Goal: Transaction & Acquisition: Purchase product/service

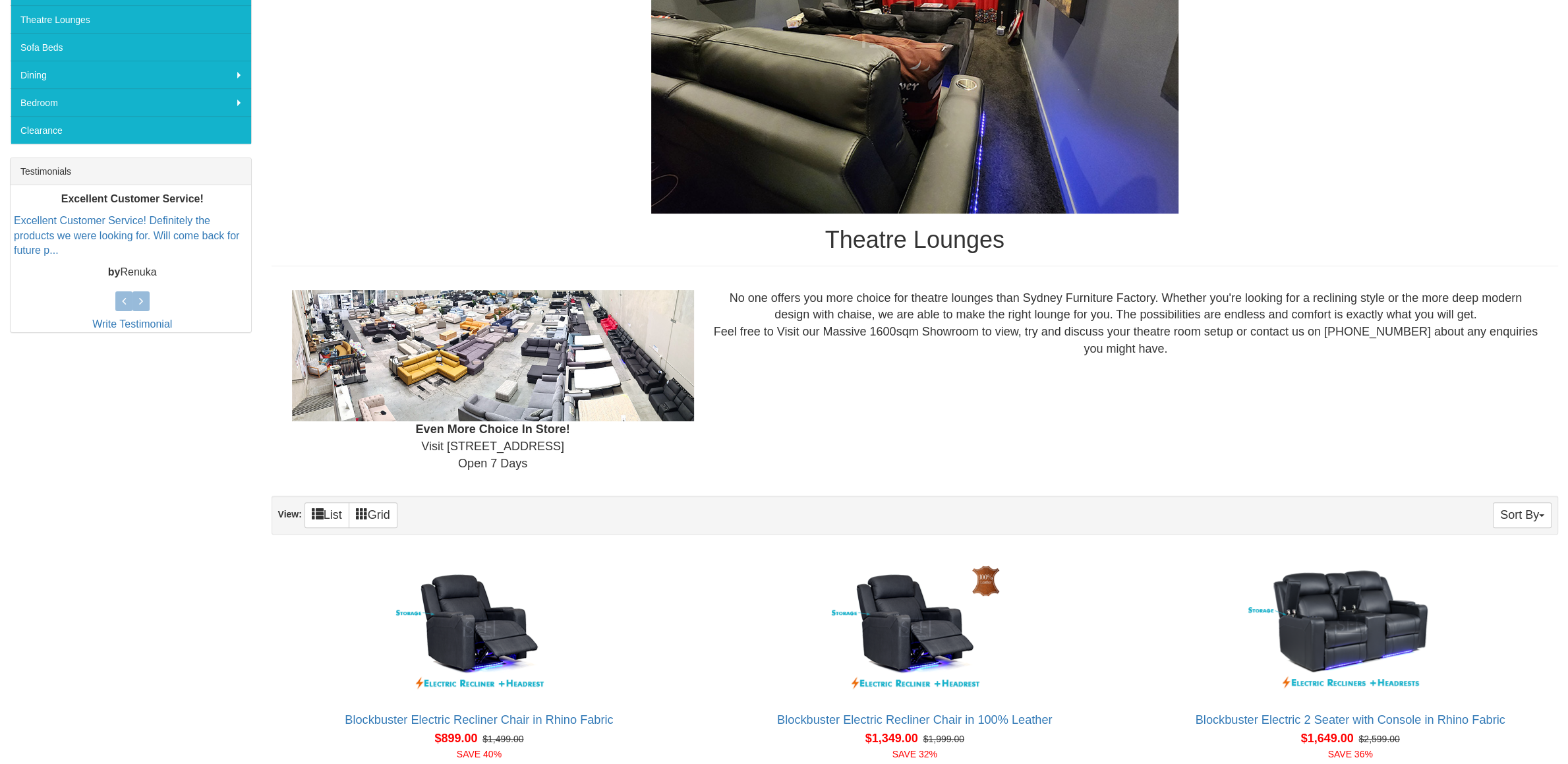
scroll to position [554, 0]
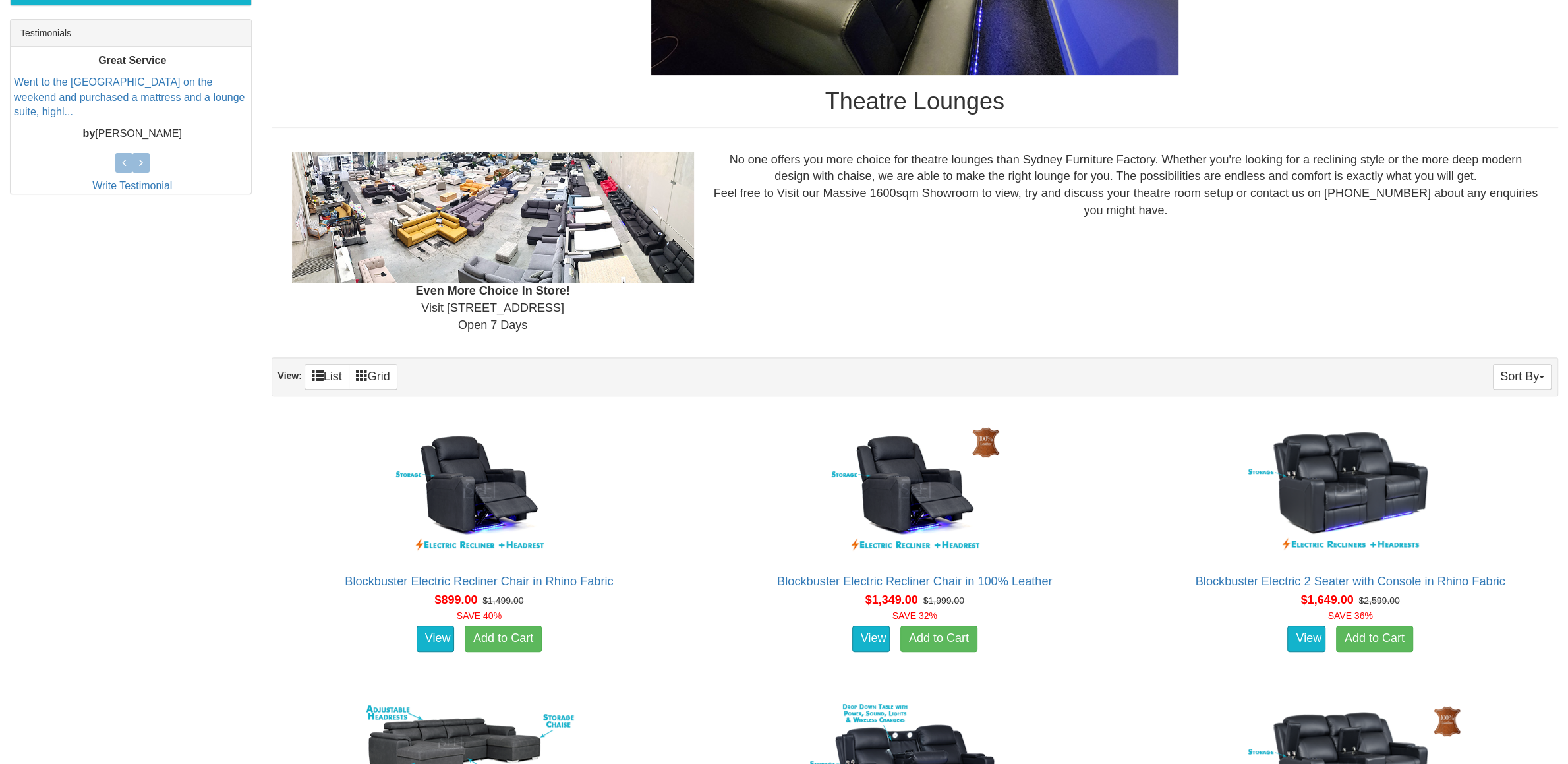
click at [1445, 329] on div "Even More Choice In Store! Visit 4 Nursery Rd, Campbelltown Open 7 Days No one …" at bounding box center [915, 243] width 1287 height 204
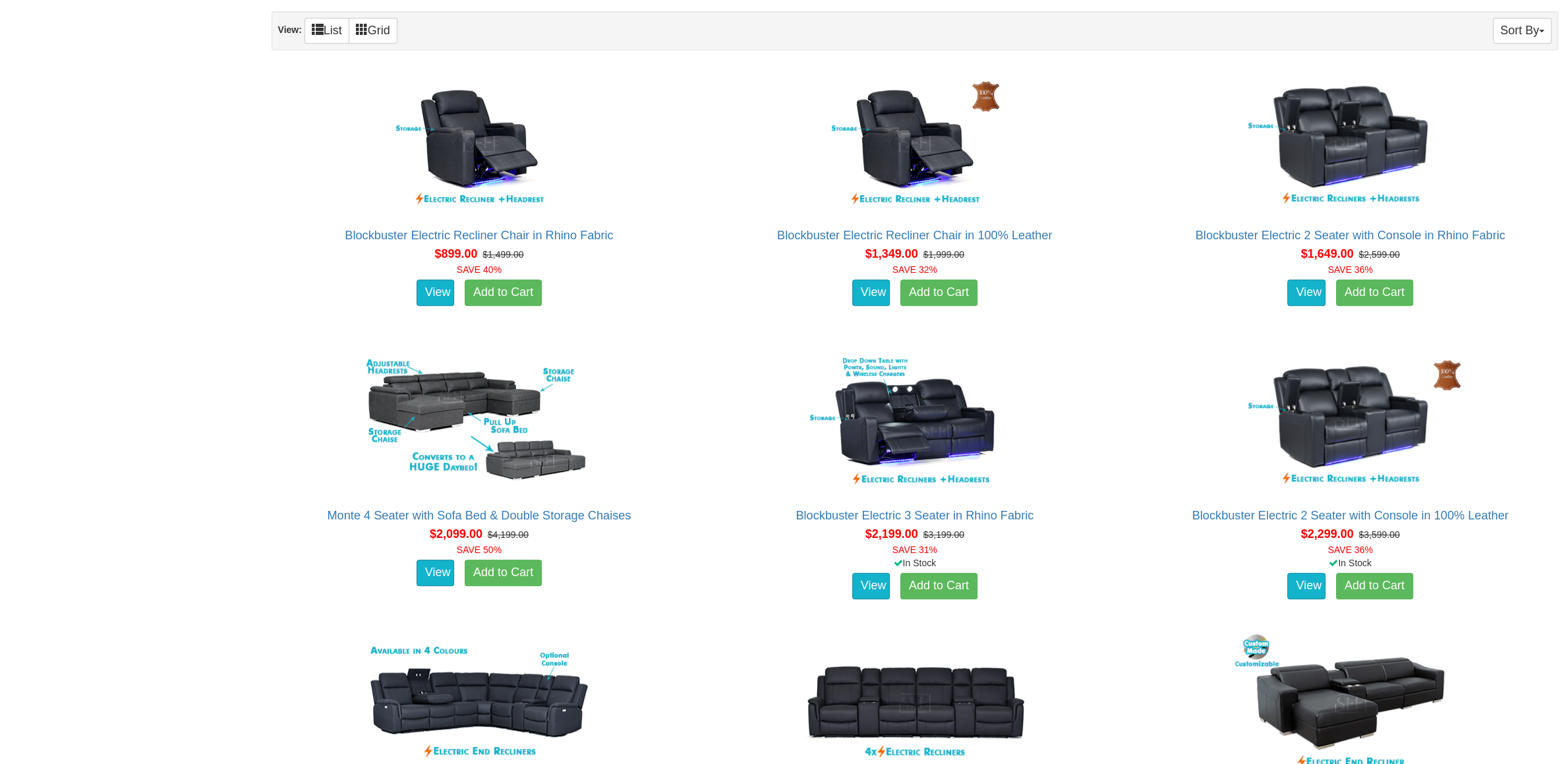
scroll to position [692, 0]
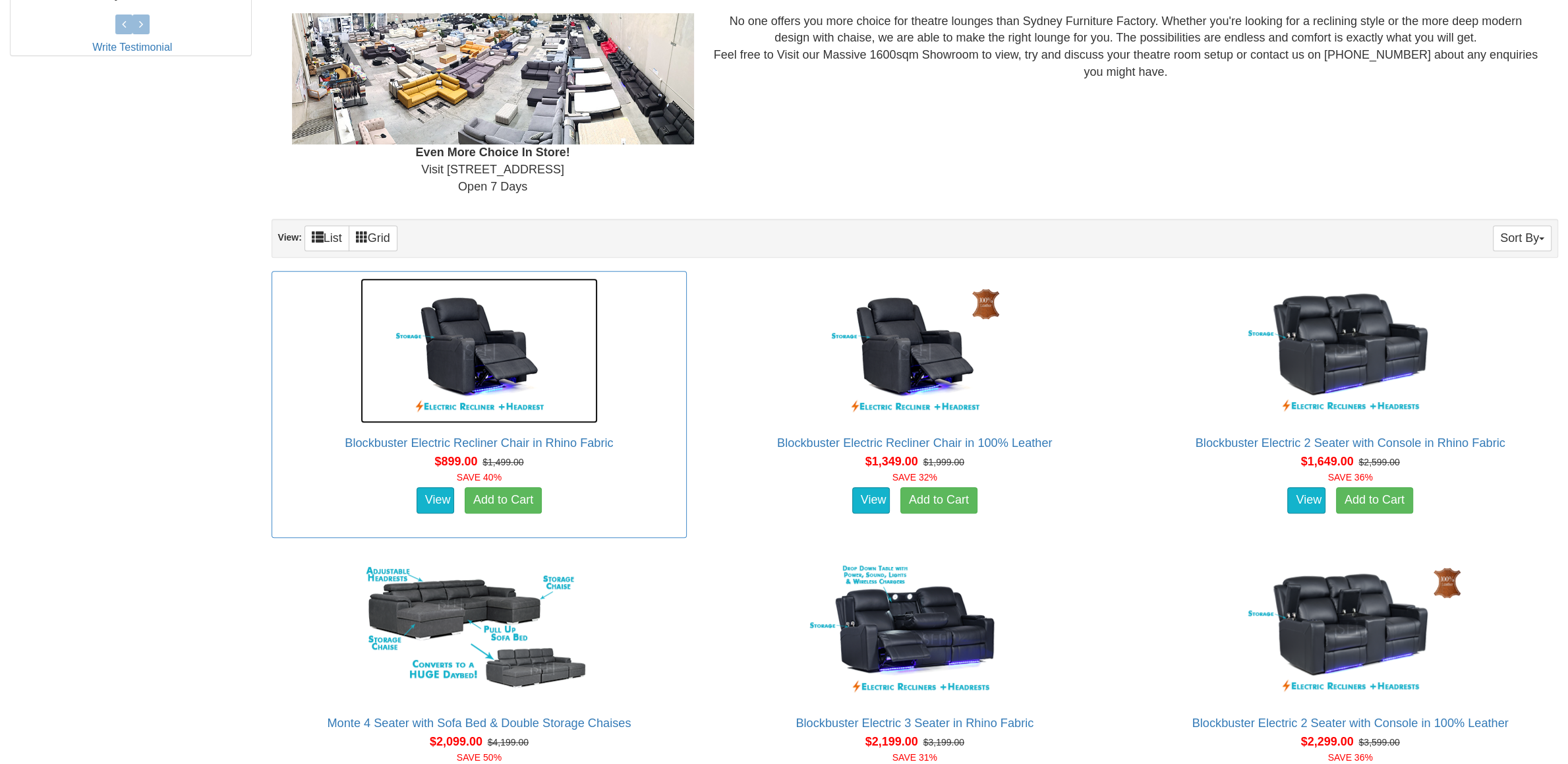
click at [461, 383] on img at bounding box center [479, 351] width 237 height 145
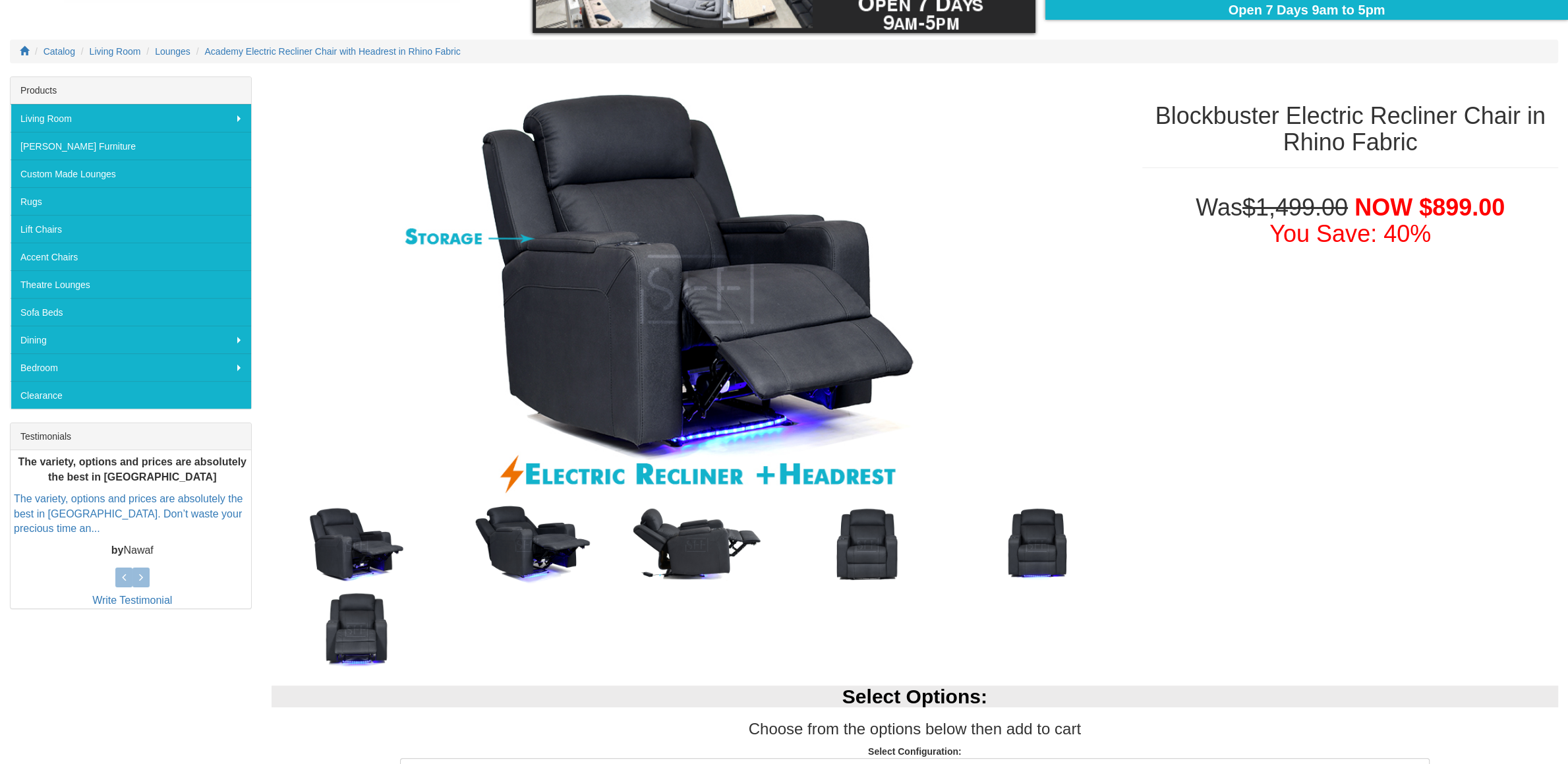
scroll to position [277, 0]
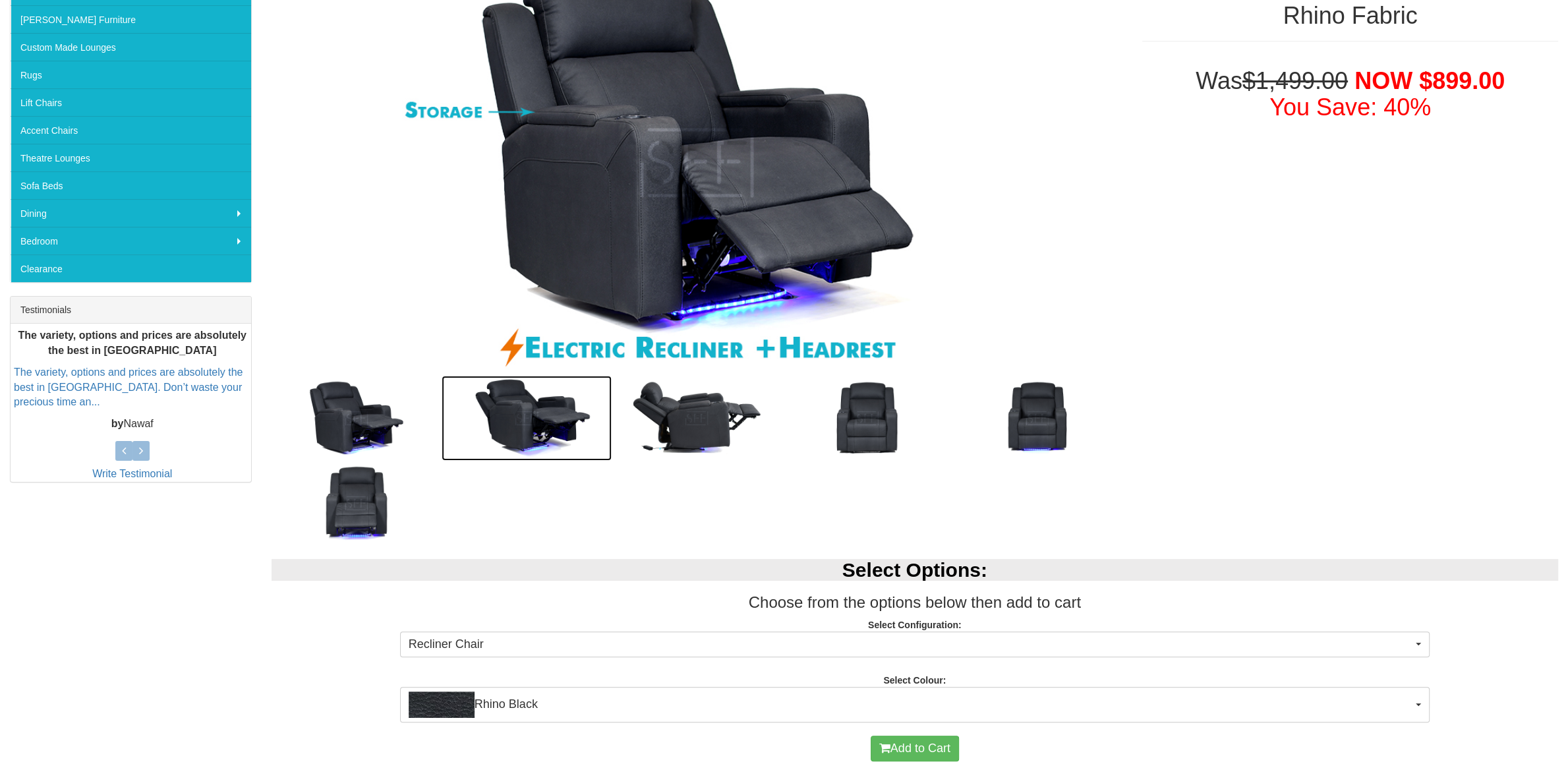
click at [538, 428] on img at bounding box center [527, 418] width 170 height 85
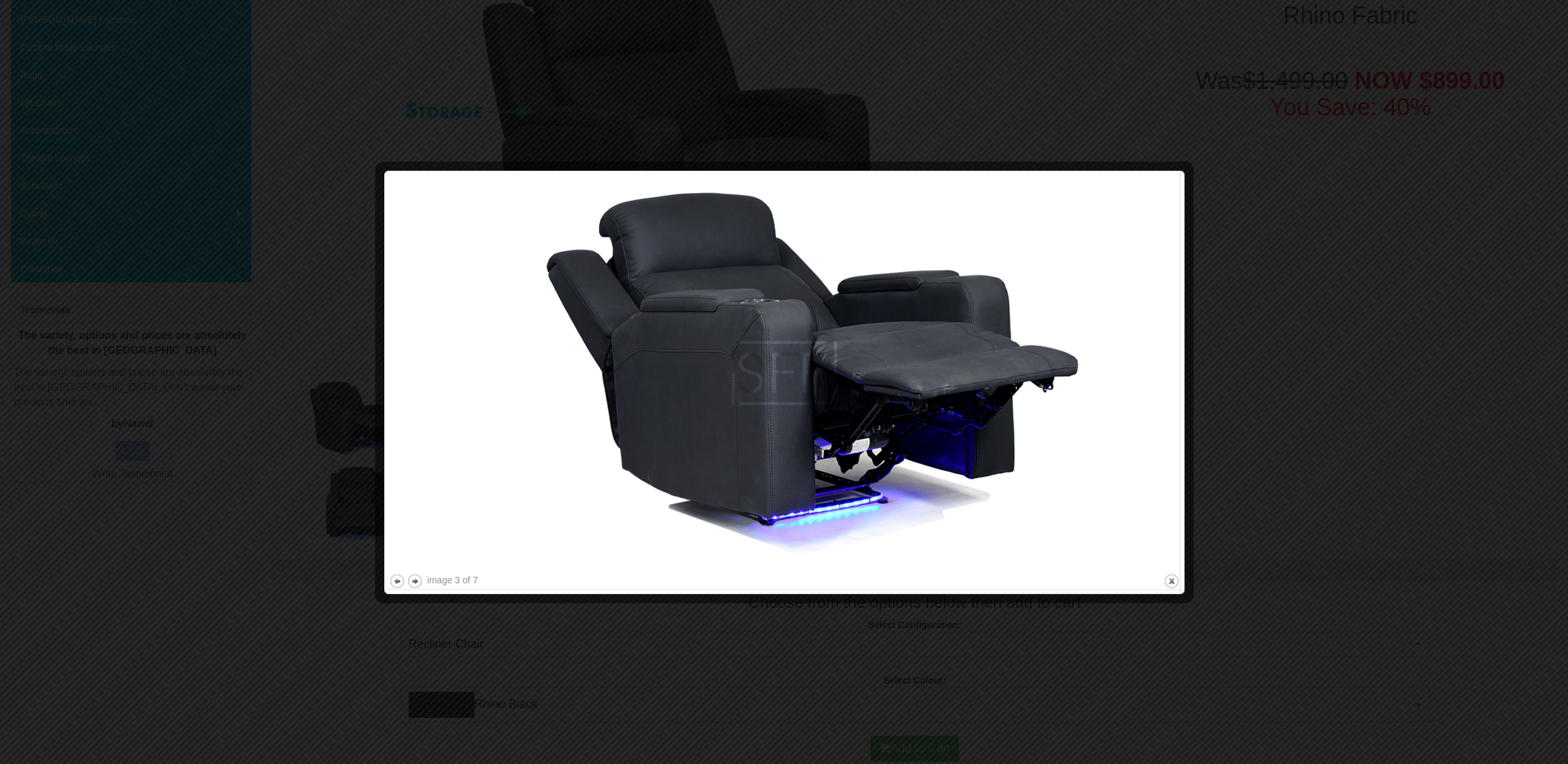
click at [325, 460] on div at bounding box center [784, 382] width 1568 height 764
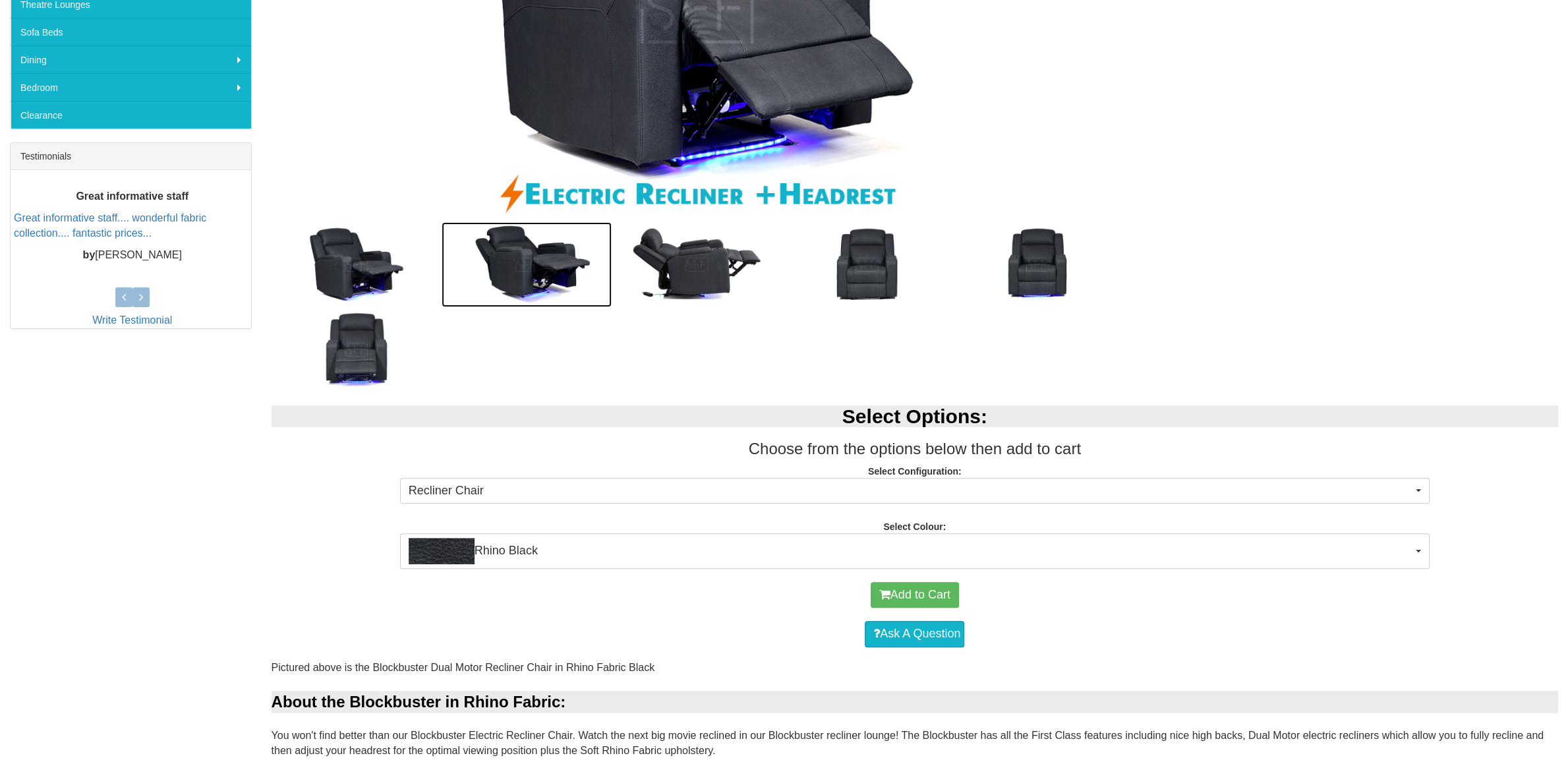
scroll to position [208, 0]
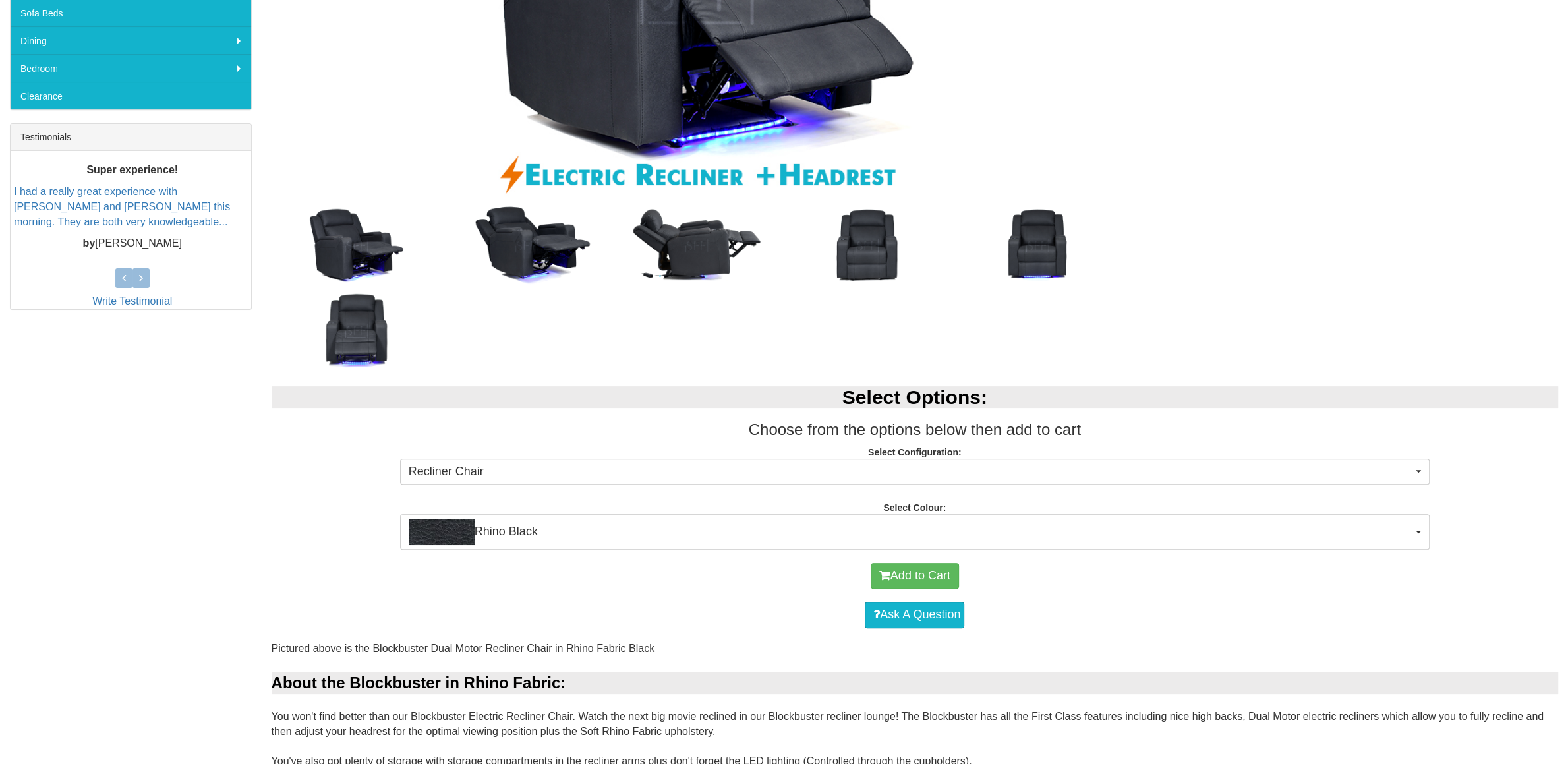
scroll to position [173, 0]
